Goal: Task Accomplishment & Management: Complete application form

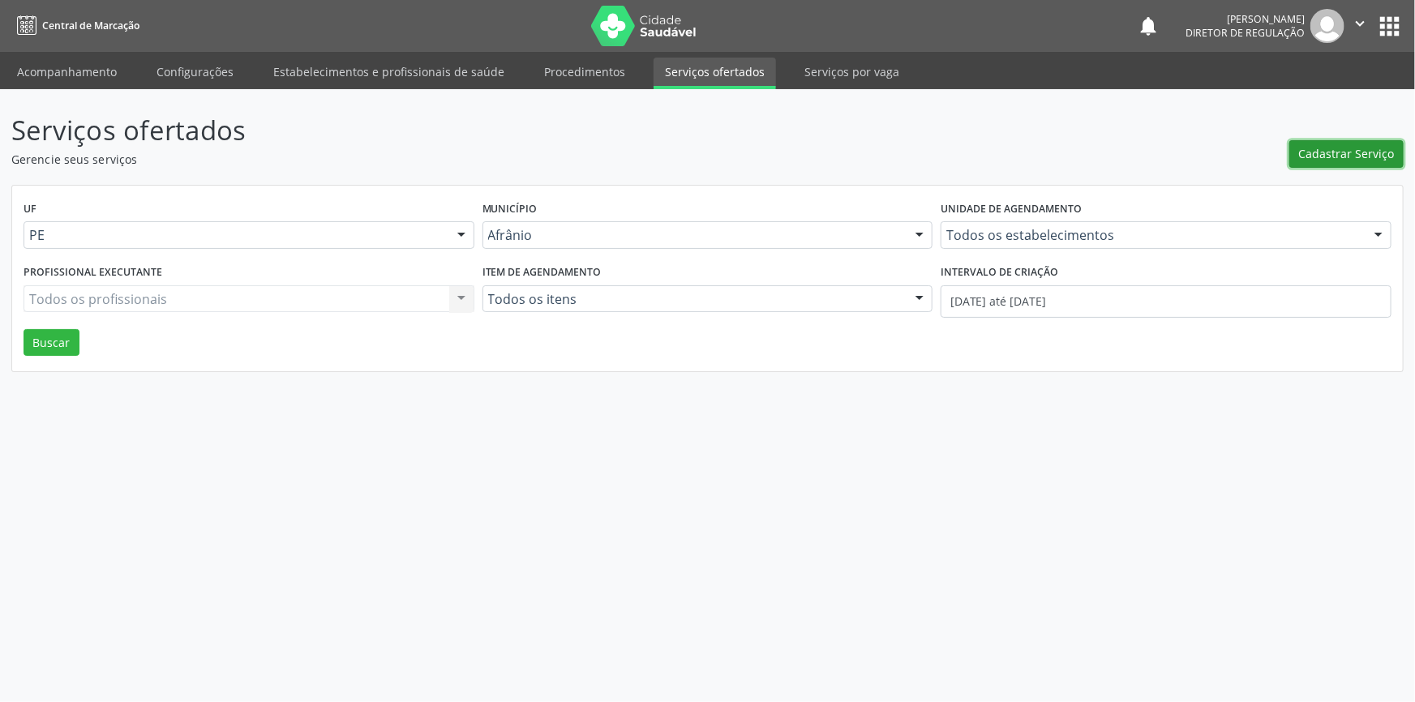
click at [1350, 145] on span "Cadastrar Serviço" at bounding box center [1347, 153] width 96 height 17
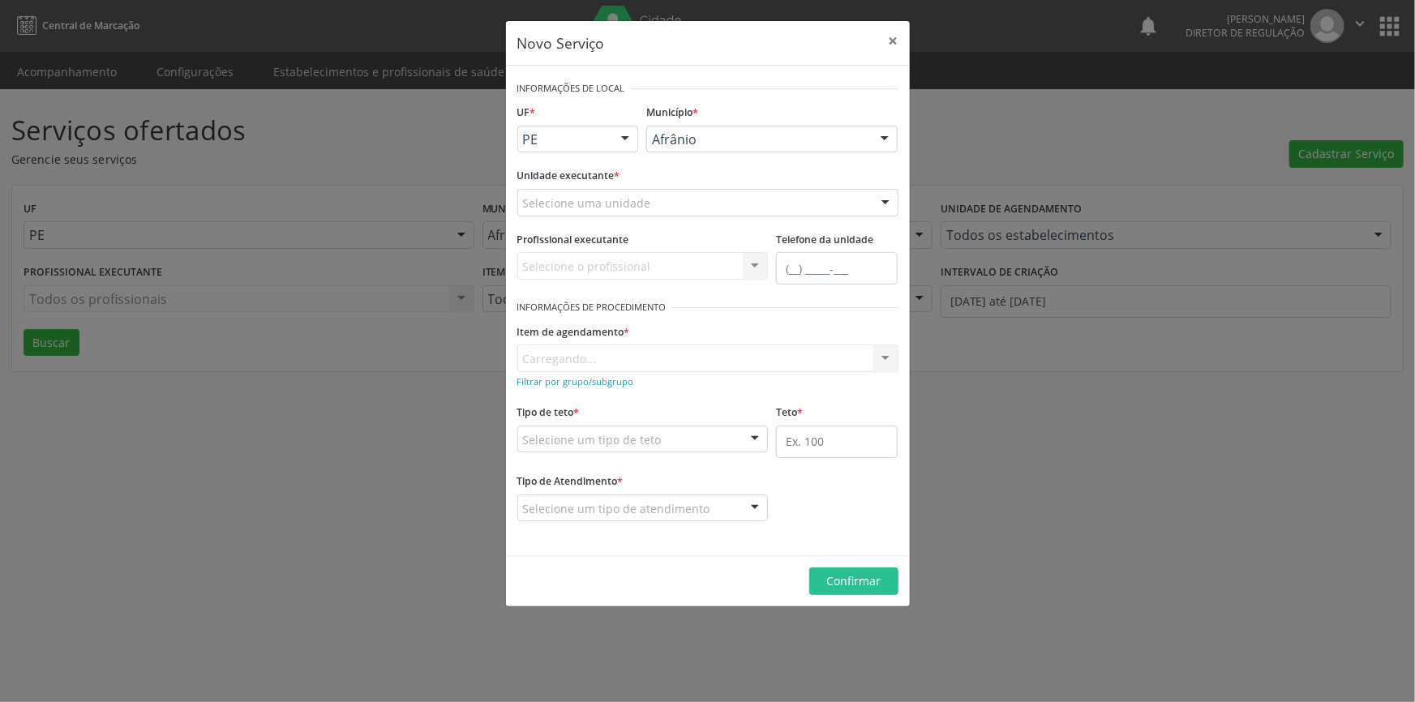
click at [668, 210] on div "Selecione uma unidade" at bounding box center [707, 203] width 381 height 28
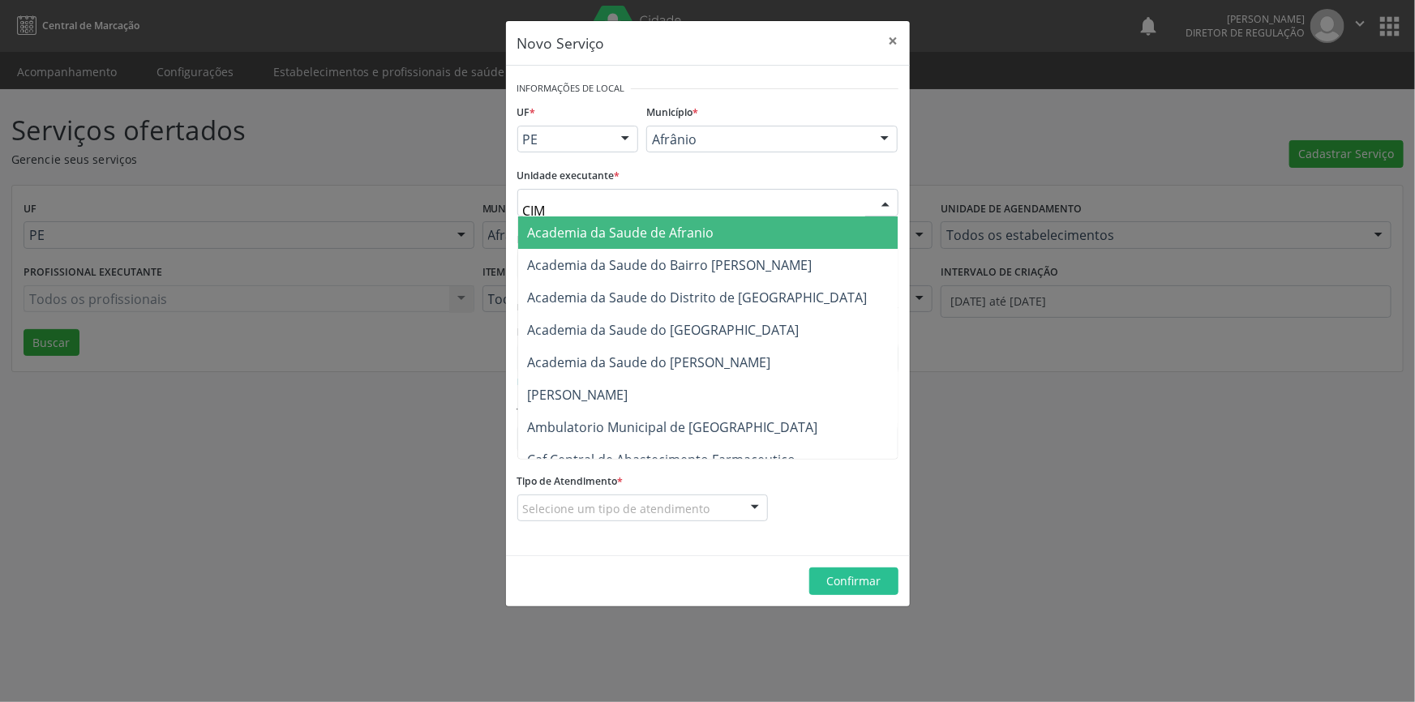
type input "CIME"
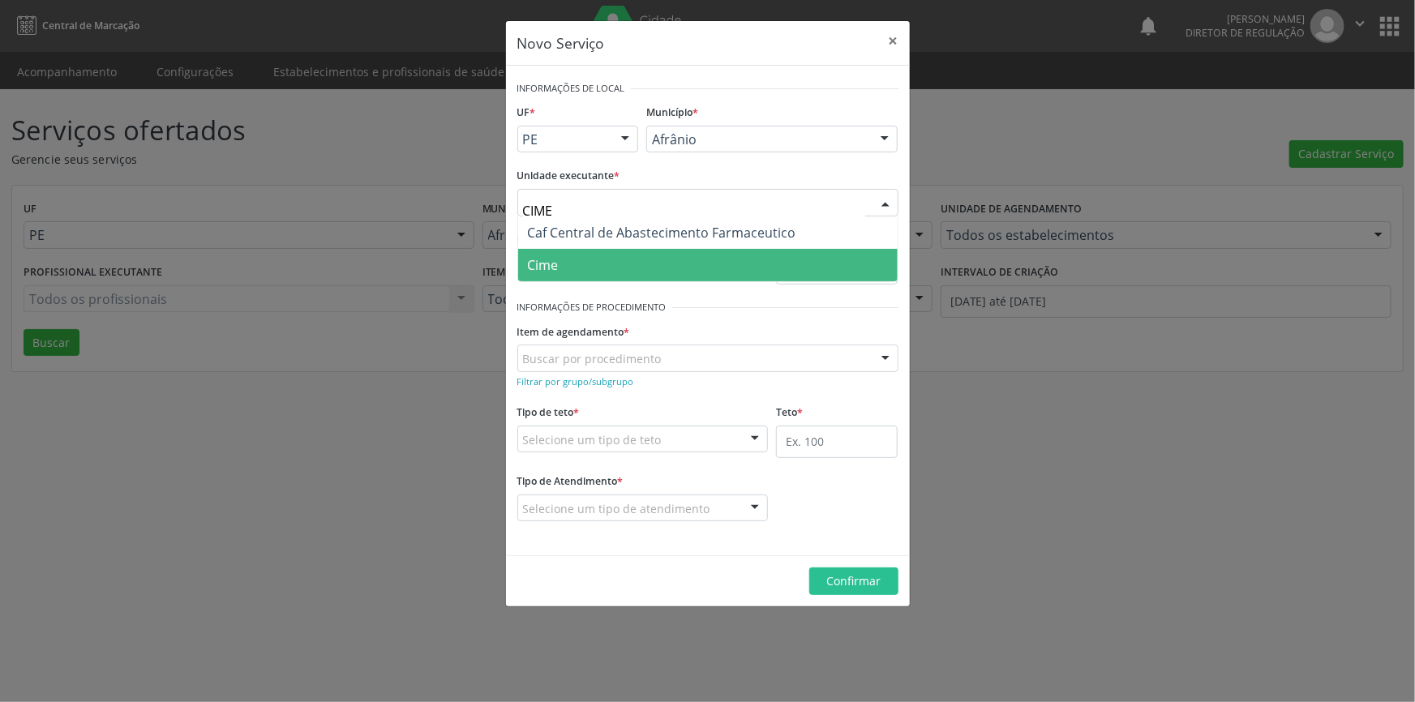
click at [616, 263] on span "Cime" at bounding box center [707, 265] width 379 height 32
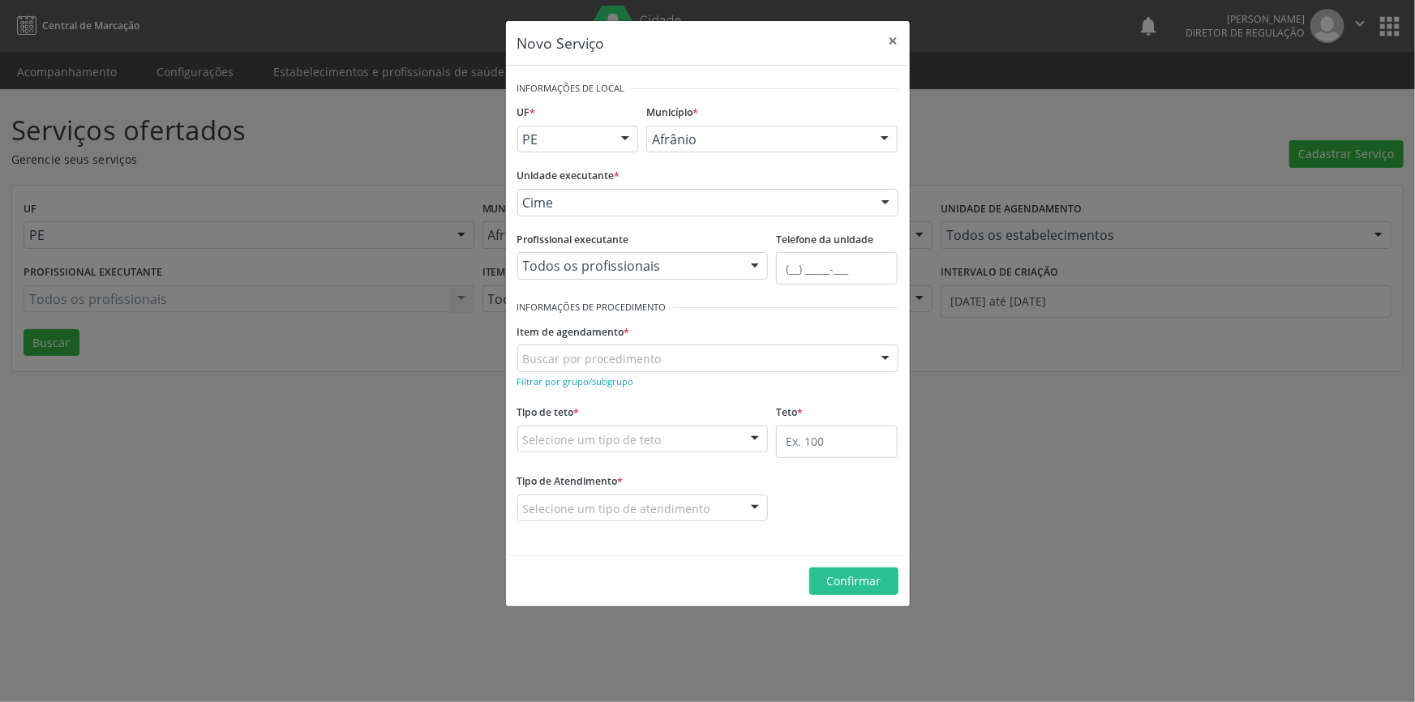
click at [612, 343] on label "Item de agendamento *" at bounding box center [573, 331] width 113 height 25
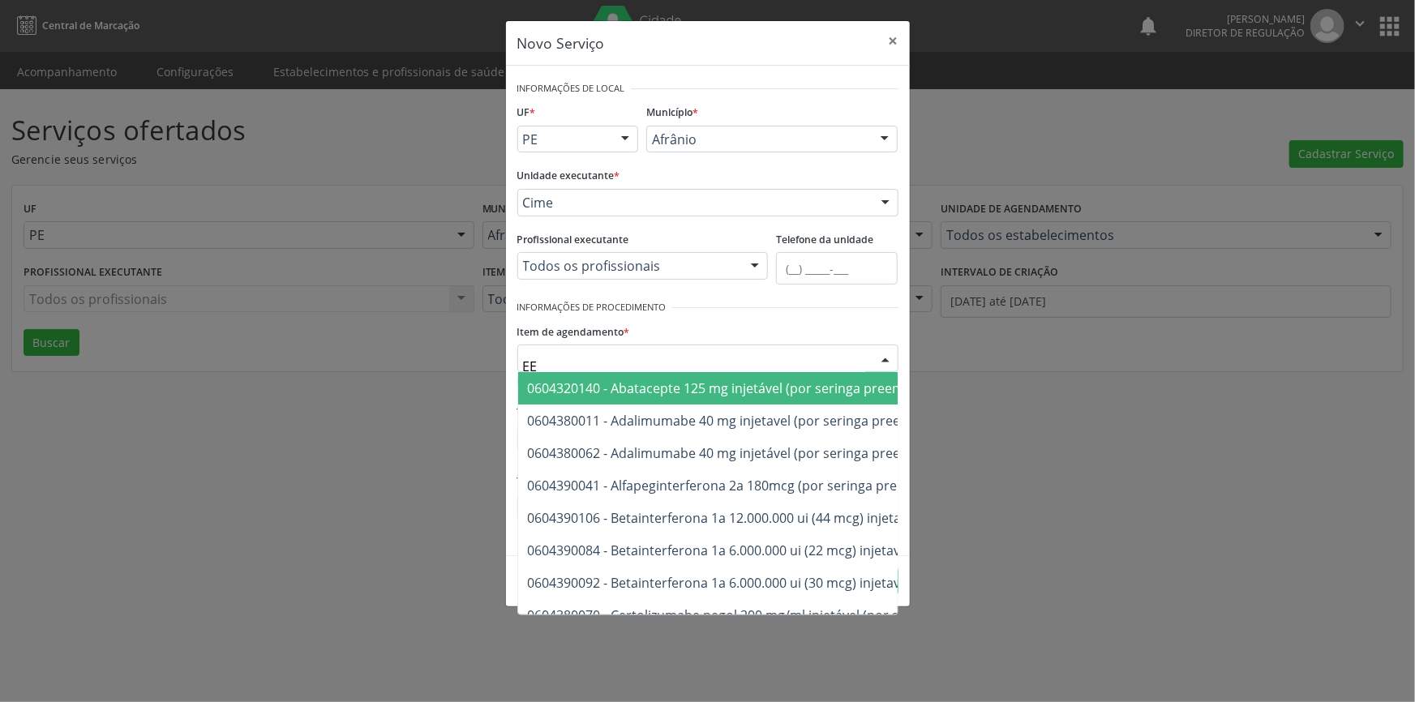
type input "EEG"
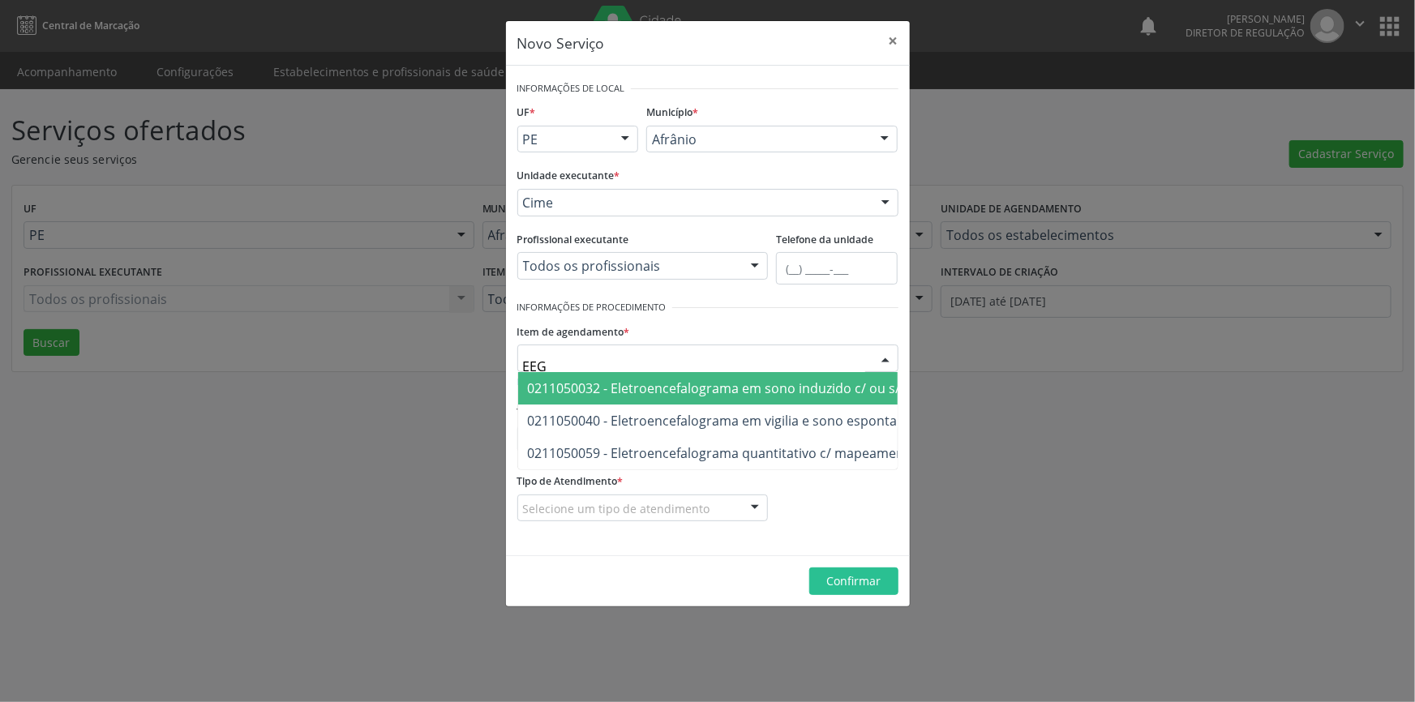
click at [711, 388] on span "0211050032 - Eletroencefalograma em sono induzido c/ ou s/ medicamento (eeg)" at bounding box center [775, 388] width 494 height 18
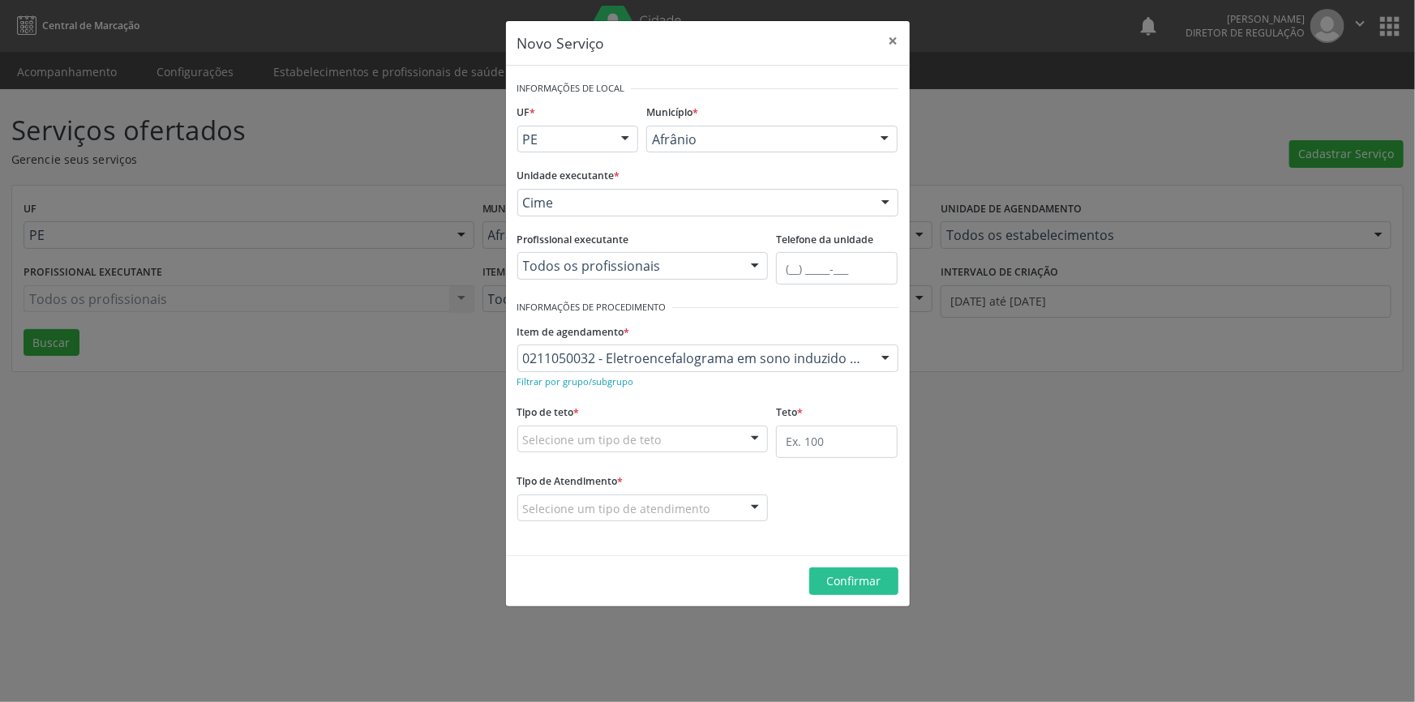
click at [700, 446] on div "Selecione um tipo de teto" at bounding box center [642, 440] width 251 height 28
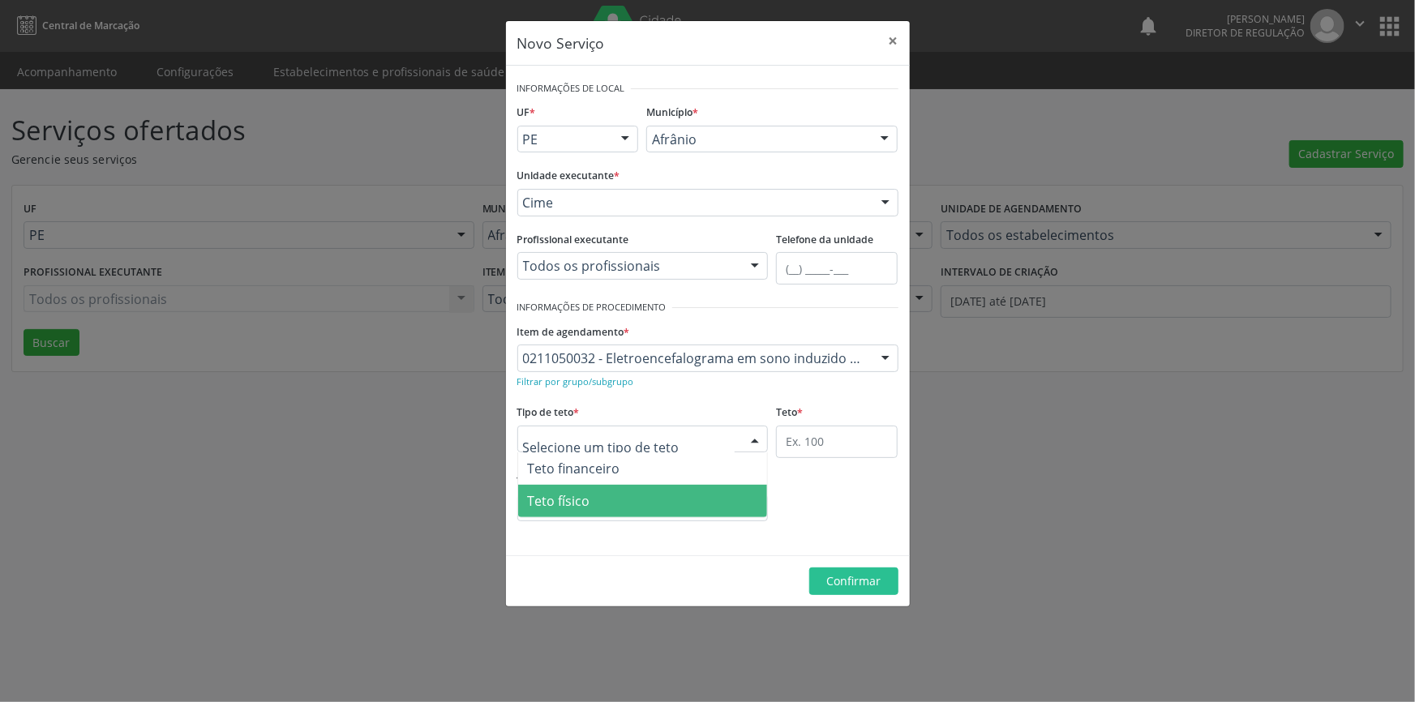
click at [648, 486] on span "Teto físico" at bounding box center [643, 501] width 250 height 32
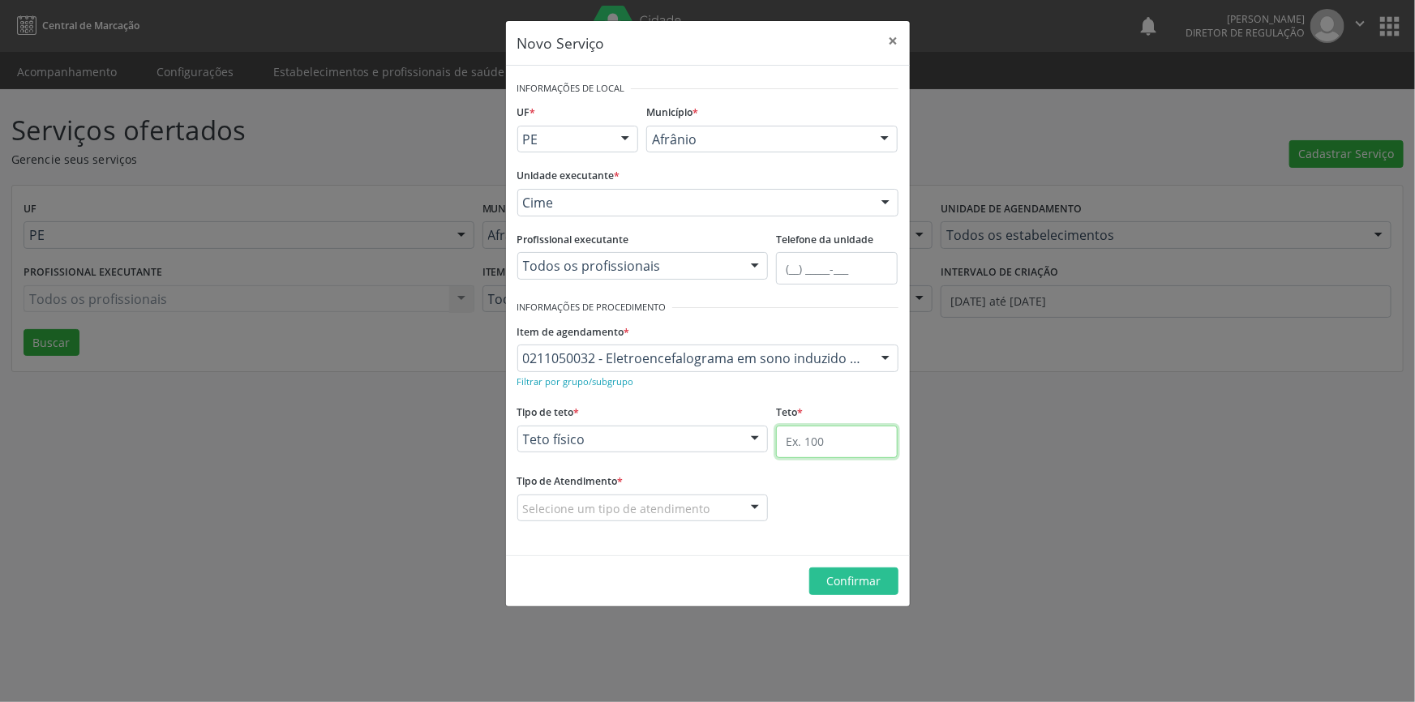
click at [808, 446] on input "text" at bounding box center [837, 442] width 122 height 32
type input "1"
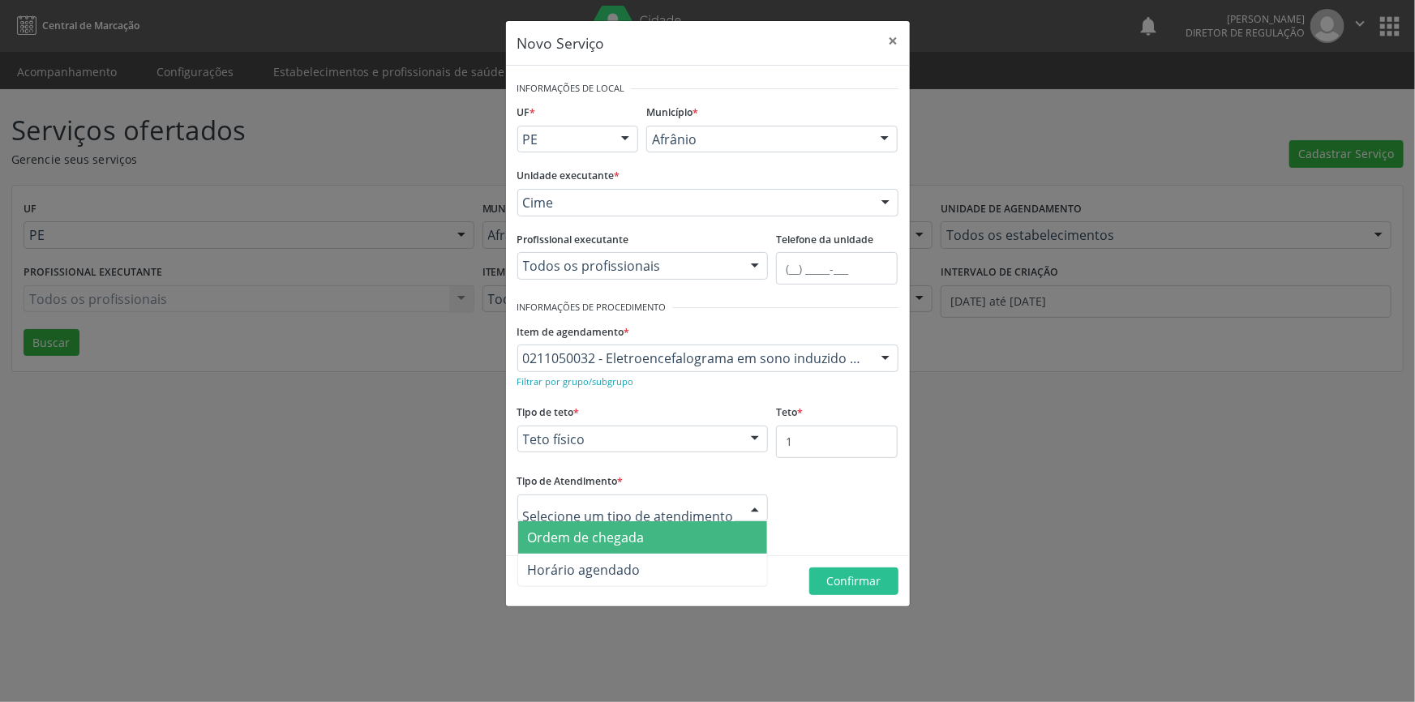
click at [644, 528] on span "Ordem de chegada" at bounding box center [643, 537] width 250 height 32
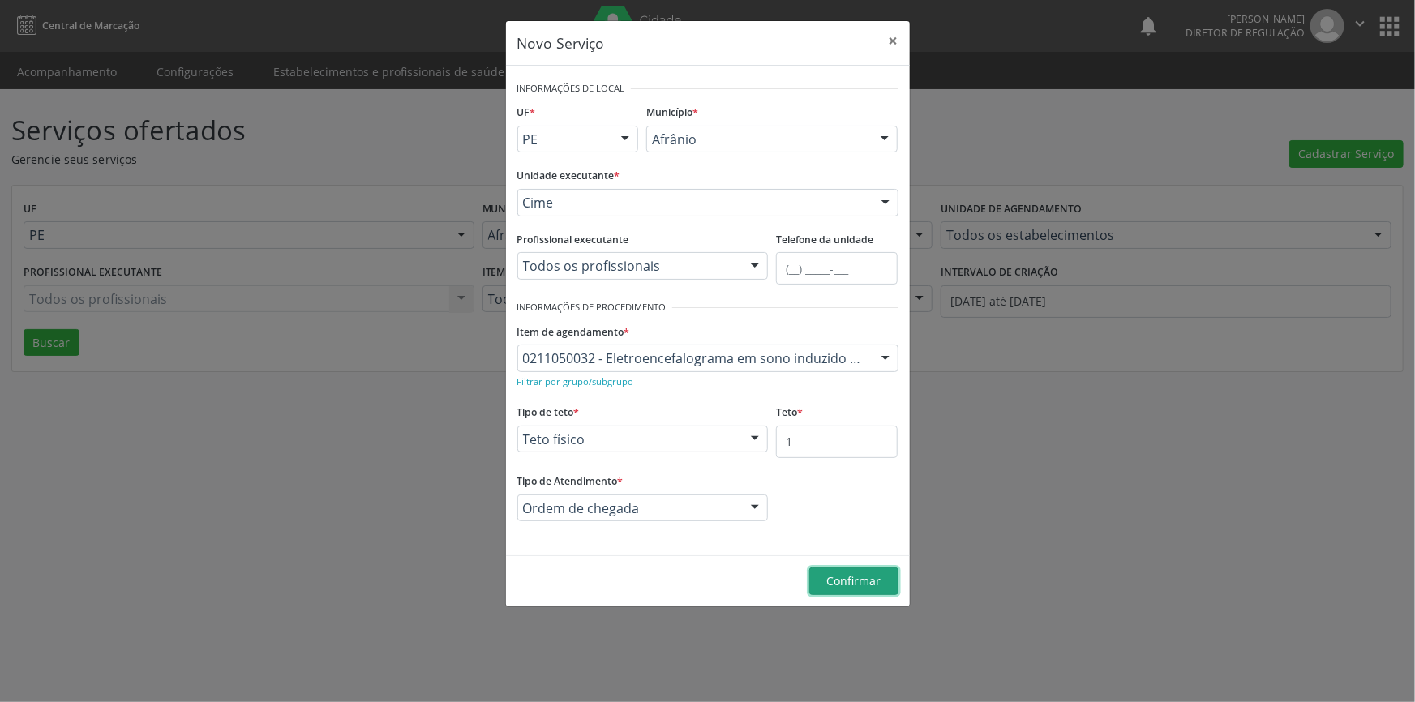
click at [863, 579] on span "Confirmar" at bounding box center [853, 580] width 54 height 15
